Goal: Transaction & Acquisition: Purchase product/service

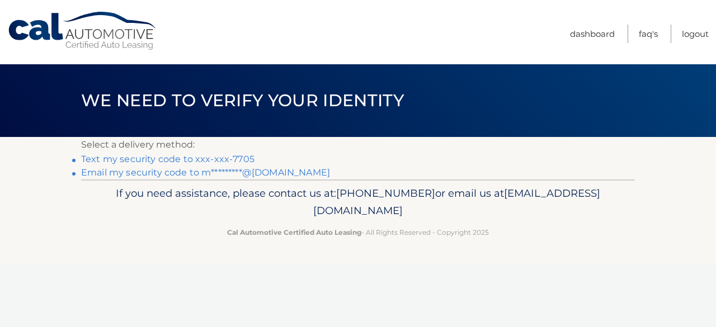
click at [190, 158] on link "Text my security code to xxx-xxx-7705" at bounding box center [167, 159] width 173 height 11
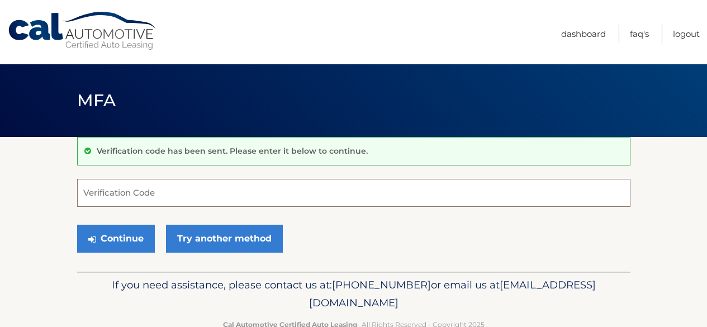
click at [149, 202] on input "Verification Code" at bounding box center [353, 193] width 553 height 28
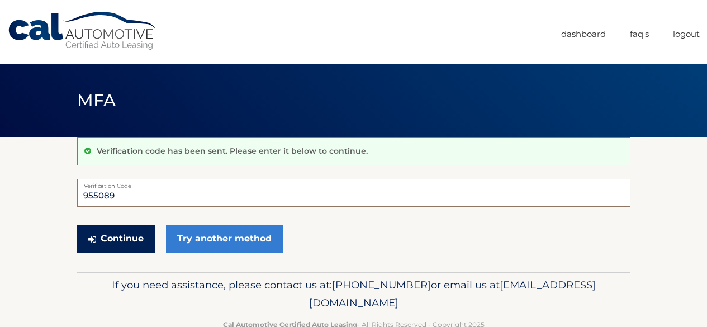
type input "955089"
click at [114, 245] on button "Continue" at bounding box center [116, 239] width 78 height 28
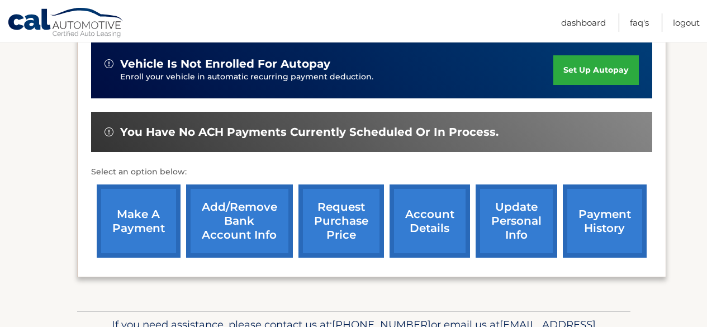
scroll to position [304, 0]
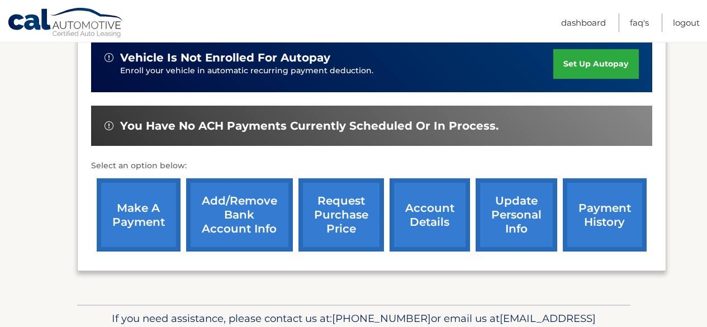
click at [138, 187] on link "make a payment" at bounding box center [139, 214] width 84 height 73
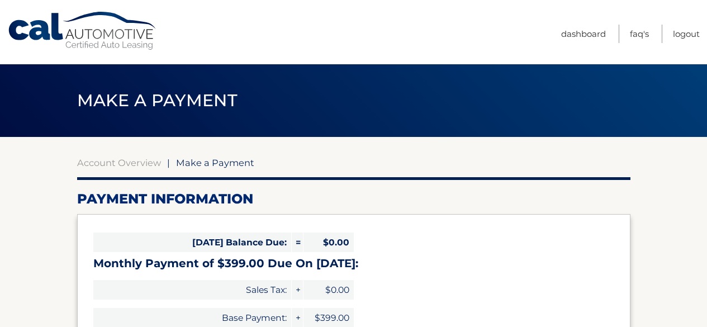
select select "NzIzZWY1NmYtYzk0YS00NTM2LWFjMDctYWJhMjA1NjJjY2Rj"
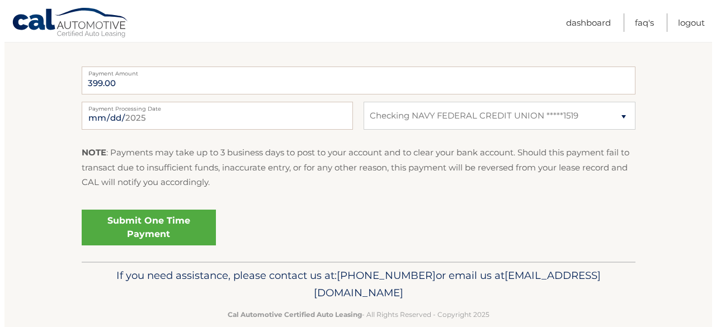
scroll to position [453, 0]
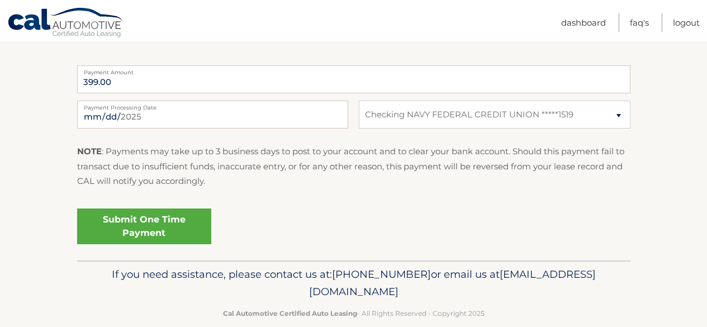
click at [162, 226] on link "Submit One Time Payment" at bounding box center [144, 227] width 134 height 36
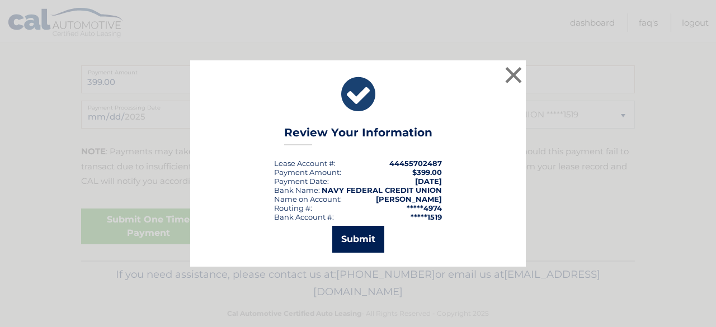
click at [345, 238] on button "Submit" at bounding box center [358, 239] width 52 height 27
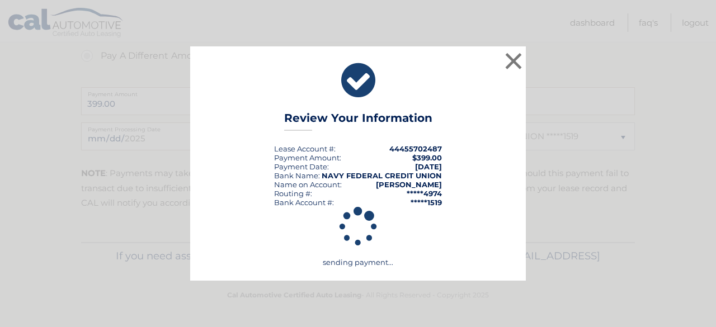
scroll to position [432, 0]
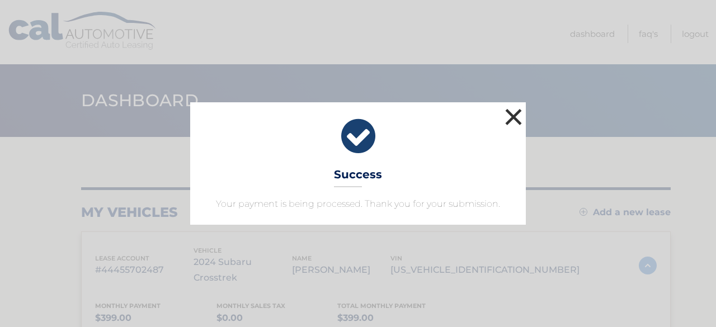
click at [506, 121] on button "×" at bounding box center [513, 117] width 22 height 22
